Goal: Task Accomplishment & Management: Complete application form

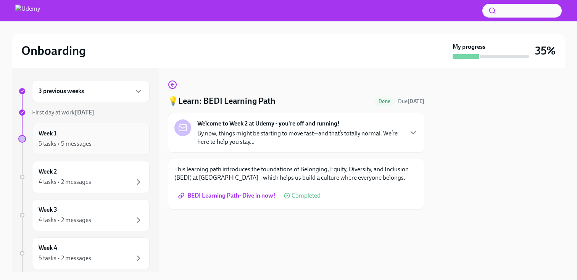
click at [119, 141] on div "5 tasks • 5 messages" at bounding box center [91, 143] width 104 height 9
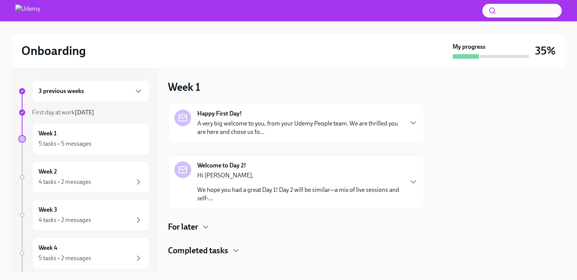
scroll to position [8, 0]
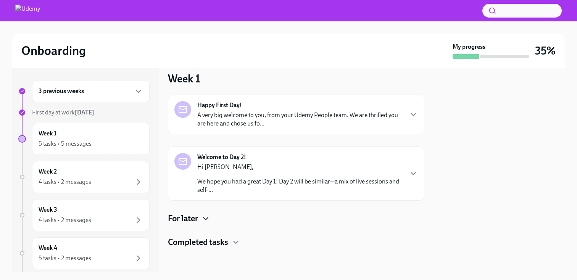
click at [206, 217] on icon "button" at bounding box center [205, 218] width 9 height 9
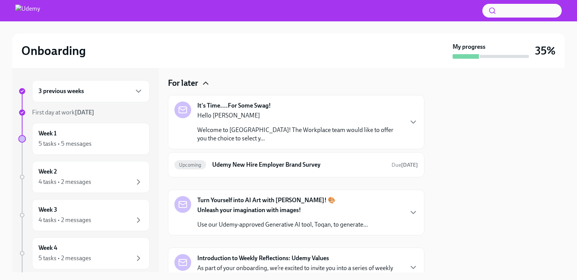
scroll to position [153, 0]
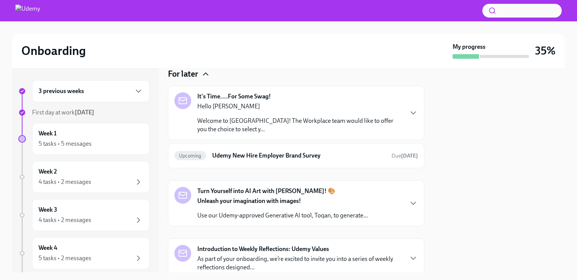
click at [244, 111] on div "Hello Catherine Welcome to Udemy! The Workplace team would like to offer you th…" at bounding box center [299, 117] width 205 height 31
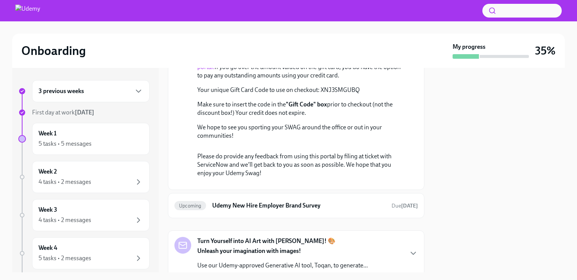
scroll to position [283, 0]
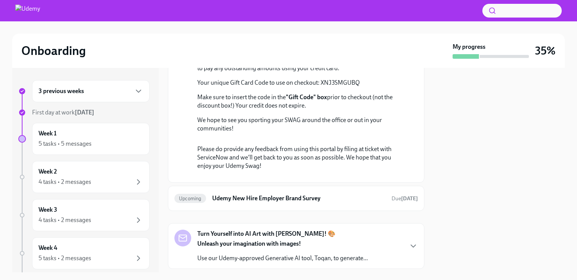
click at [340, 63] on link "the swag portal." at bounding box center [298, 56] width 203 height 16
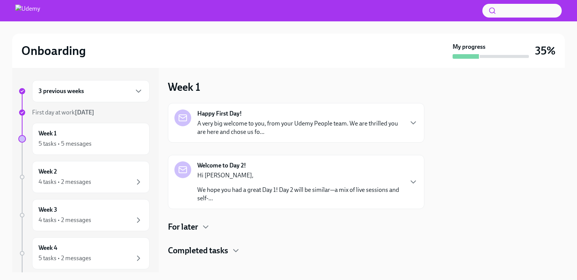
scroll to position [8, 0]
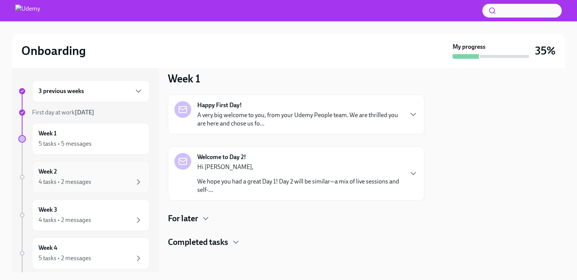
click at [96, 167] on div "Week 2 4 tasks • 2 messages" at bounding box center [91, 176] width 104 height 19
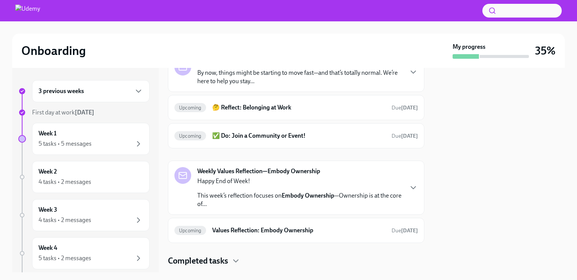
scroll to position [69, 0]
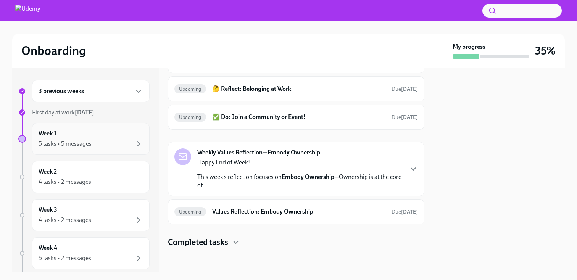
click at [52, 144] on div "5 tasks • 5 messages" at bounding box center [65, 144] width 53 height 8
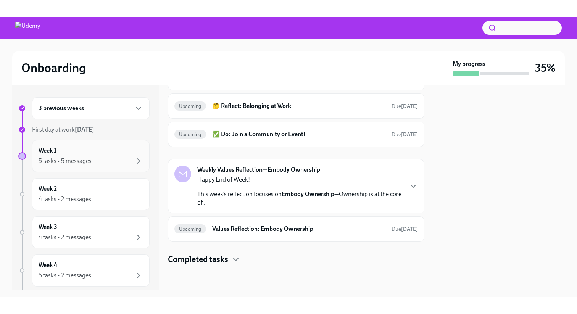
scroll to position [8, 0]
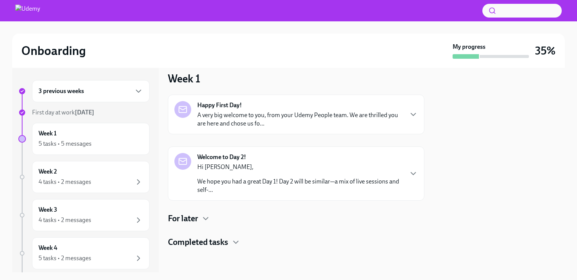
click at [73, 78] on div "3 previous weeks First day at work [DATE] Week 1 5 tasks • 5 messages Week 2 4 …" at bounding box center [85, 170] width 146 height 204
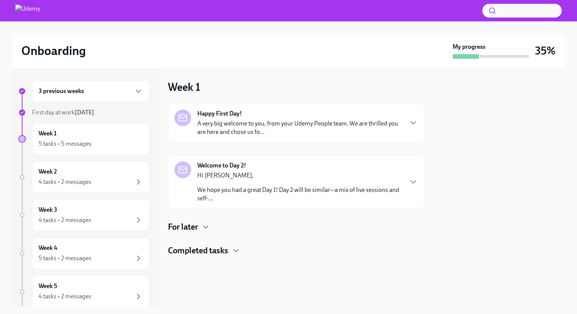
scroll to position [0, 0]
click at [226, 251] on h4 "Completed tasks" at bounding box center [198, 250] width 60 height 11
click at [207, 226] on icon "button" at bounding box center [205, 226] width 9 height 9
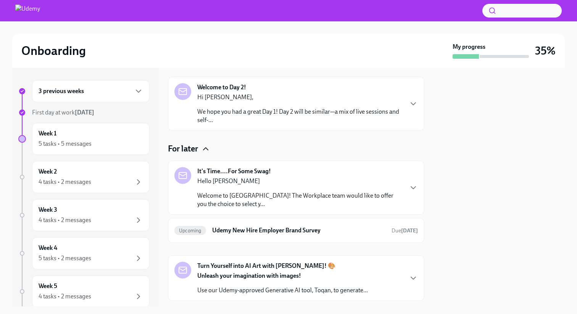
scroll to position [80, 0]
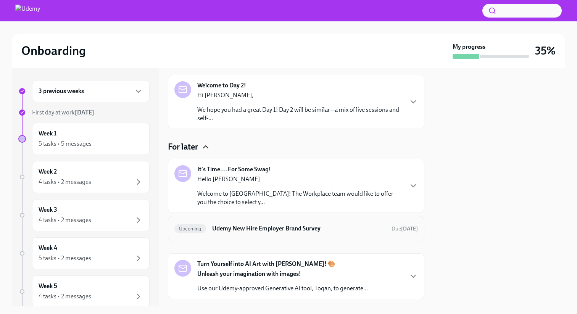
click at [264, 228] on h6 "Udemy New Hire Employer Brand Survey" at bounding box center [298, 228] width 173 height 8
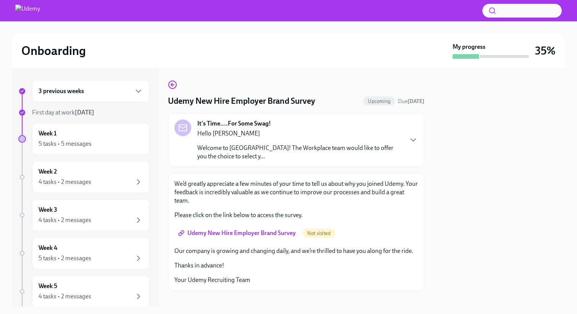
scroll to position [9, 0]
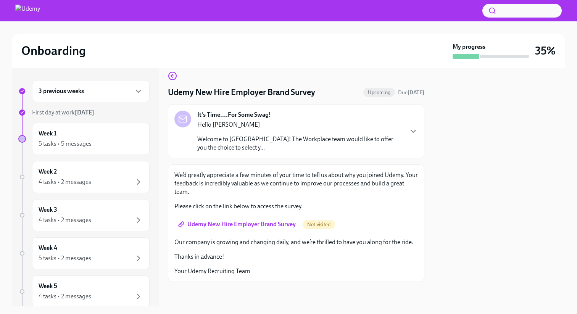
click at [243, 226] on span "Udemy New Hire Employer Brand Survey" at bounding box center [238, 224] width 116 height 8
